Goal: Task Accomplishment & Management: Use online tool/utility

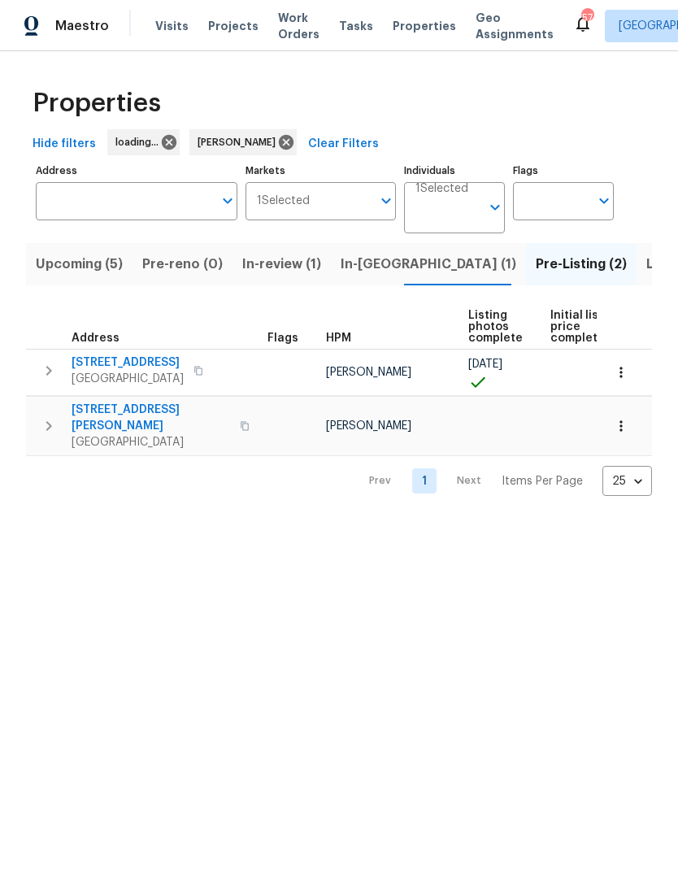
click at [375, 268] on span "In-[GEOGRAPHIC_DATA] (1)" at bounding box center [429, 264] width 176 height 23
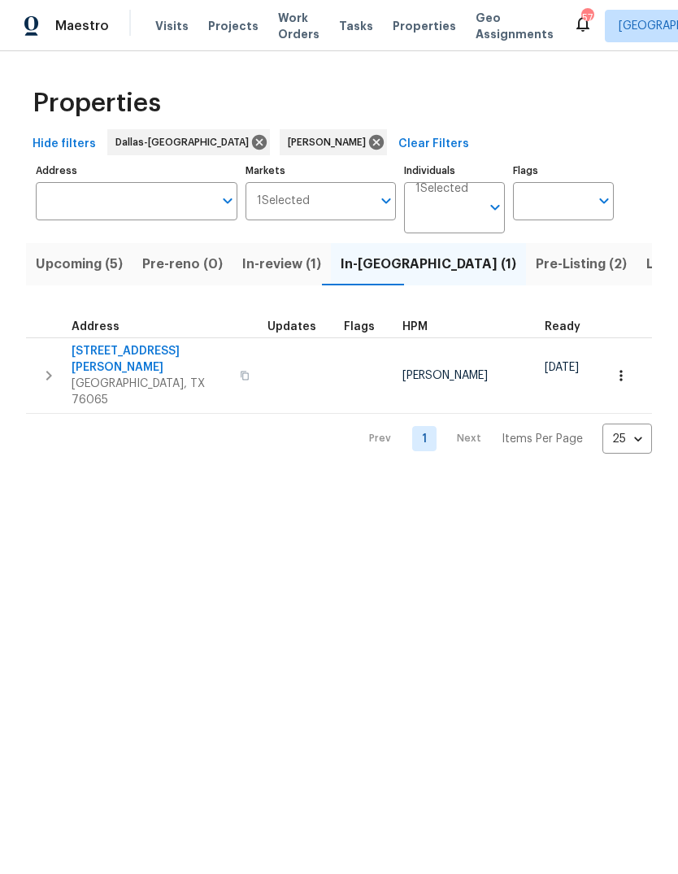
click at [132, 354] on span "3961 Joe Wilson Rd" at bounding box center [151, 359] width 158 height 33
click at [526, 276] on button "Pre-Listing (2)" at bounding box center [581, 264] width 111 height 42
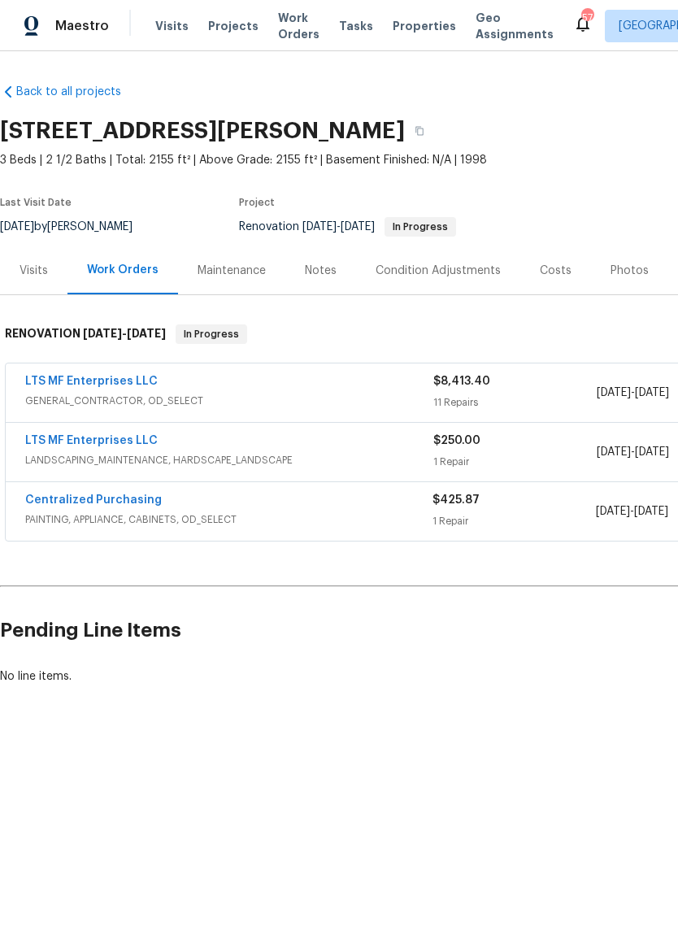
click at [321, 268] on div "Notes" at bounding box center [321, 270] width 32 height 16
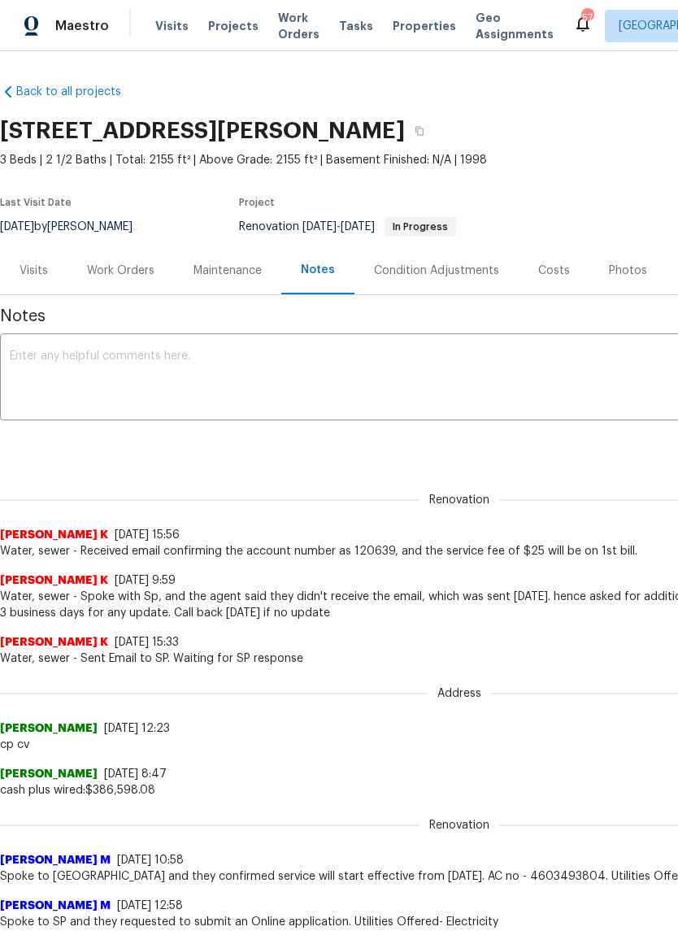
click at [225, 361] on textarea at bounding box center [459, 378] width 899 height 57
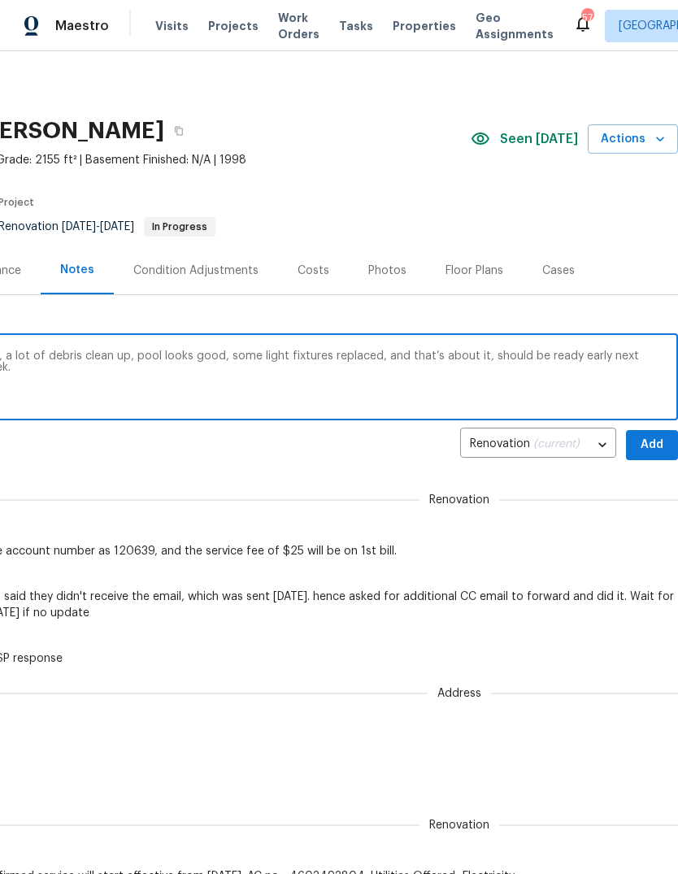
scroll to position [0, 241]
type textarea "D1W completed, interior paint and flooring, a lot of debris clean up, pool look…"
click at [644, 442] on span "Add" at bounding box center [652, 445] width 26 height 20
